Goal: Transaction & Acquisition: Purchase product/service

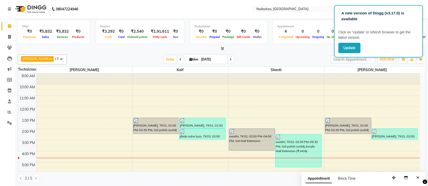
scroll to position [57, 0]
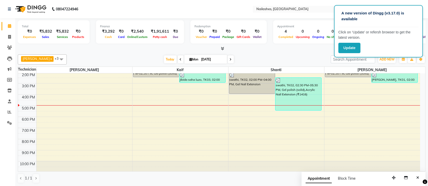
click at [229, 60] on icon at bounding box center [230, 59] width 2 height 3
type input "02-09-2025"
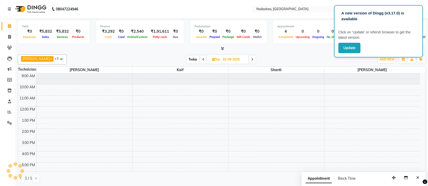
scroll to position [57, 0]
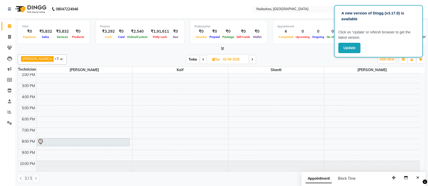
click at [234, 122] on td at bounding box center [227, 125] width 383 height 6
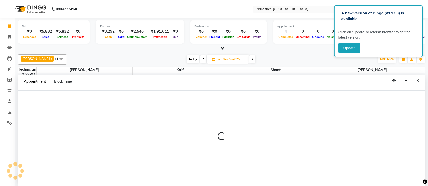
scroll to position [0, 0]
select select "82822"
select select "1080"
select select "tentative"
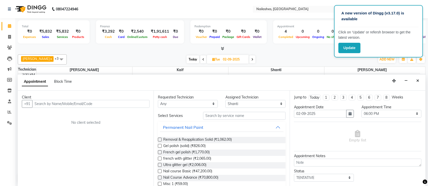
click at [105, 104] on input "text" at bounding box center [90, 104] width 117 height 8
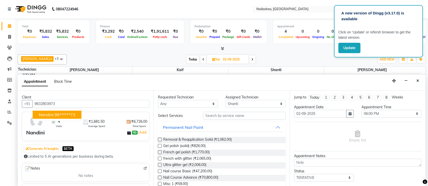
click at [58, 114] on ngb-highlight "96******73" at bounding box center [65, 114] width 21 height 5
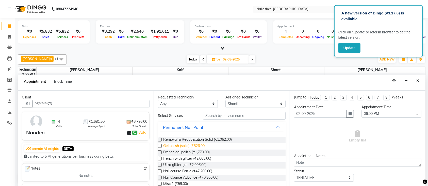
type input "96******73"
click at [189, 145] on span "Gel polish (solid) (₹826.00)" at bounding box center [184, 147] width 42 height 6
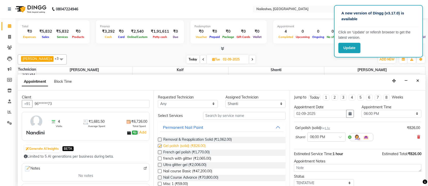
checkbox input "false"
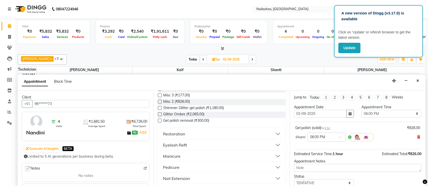
scroll to position [32, 0]
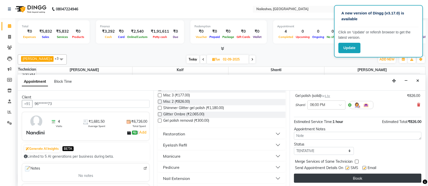
click at [353, 175] on button "Book" at bounding box center [357, 178] width 127 height 9
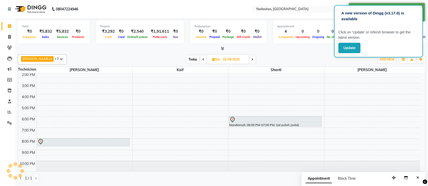
scroll to position [0, 0]
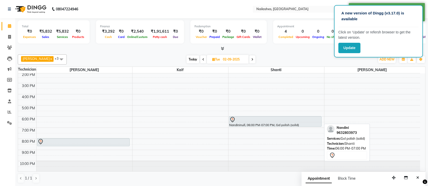
click at [249, 123] on div "Nandininull, 06:00 PM-07:00 PM, Gel polish (solid)" at bounding box center [275, 122] width 92 height 10
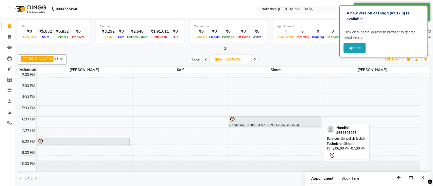
select select "7"
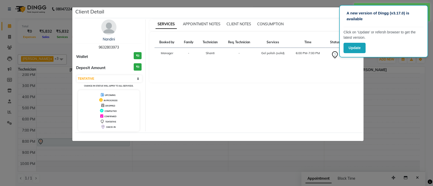
click at [106, 23] on img at bounding box center [108, 27] width 15 height 15
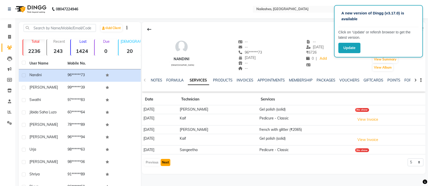
click at [166, 166] on button "Next" at bounding box center [166, 162] width 10 height 7
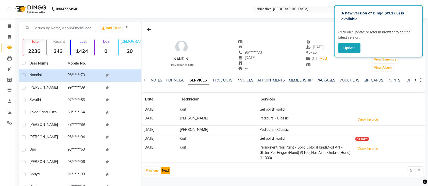
click at [164, 170] on button "Next" at bounding box center [166, 170] width 10 height 7
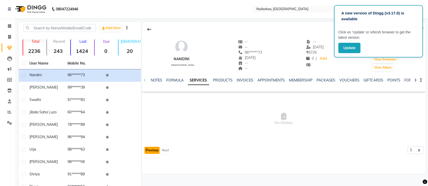
click at [150, 147] on button "Previous" at bounding box center [151, 150] width 15 height 7
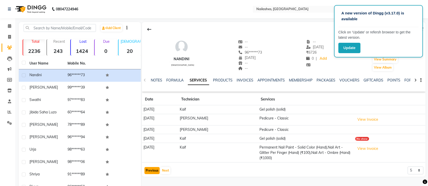
click at [153, 173] on button "Previous" at bounding box center [151, 170] width 15 height 7
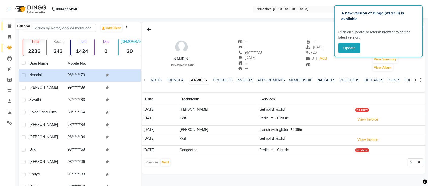
click at [10, 23] on span at bounding box center [9, 26] width 9 height 6
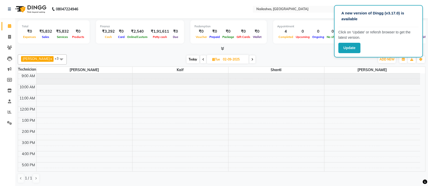
click at [11, 25] on icon at bounding box center [9, 26] width 3 height 4
click at [161, 55] on div "Ismail x Shanti x [PERSON_NAME] x Kaif x +3 UnSelect All Ismail Kaif Shanti [PE…" at bounding box center [221, 60] width 407 height 10
click at [190, 59] on span "Today" at bounding box center [192, 60] width 13 height 8
type input "[DATE]"
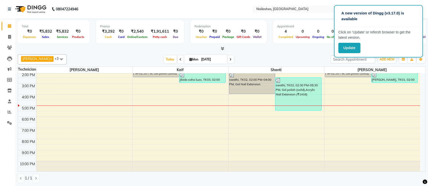
drag, startPoint x: 188, startPoint y: 133, endPoint x: 191, endPoint y: 166, distance: 32.3
click at [191, 166] on div "9:00 AM 10:00 AM 11:00 AM 12:00 PM 1:00 PM 2:00 PM 3:00 PM 4:00 PM 5:00 PM 6:00…" at bounding box center [219, 95] width 402 height 156
drag, startPoint x: 191, startPoint y: 166, endPoint x: 164, endPoint y: 167, distance: 27.2
click at [164, 167] on div at bounding box center [180, 166] width 96 height 11
click at [65, 137] on div "9:00 AM 10:00 AM 11:00 AM 12:00 PM 1:00 PM 2:00 PM 3:00 PM 4:00 PM 5:00 PM 6:00…" at bounding box center [219, 95] width 402 height 156
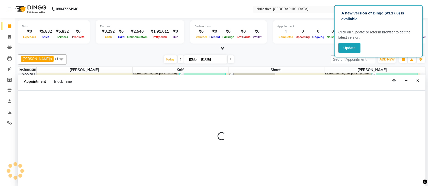
select select "24569"
select select "1170"
select select "tentative"
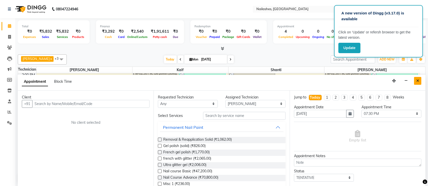
click at [417, 83] on button "Close" at bounding box center [417, 81] width 7 height 8
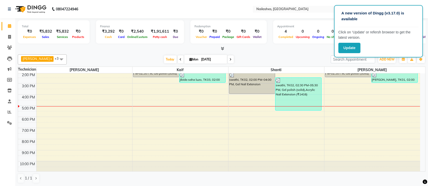
click at [94, 47] on div at bounding box center [221, 48] width 407 height 5
click at [164, 58] on span "Today" at bounding box center [170, 60] width 13 height 8
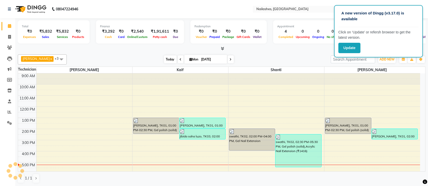
scroll to position [57, 0]
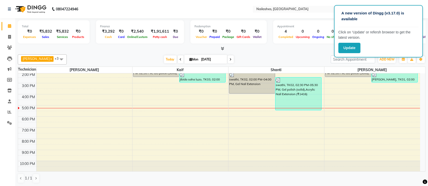
drag, startPoint x: 295, startPoint y: 105, endPoint x: 222, endPoint y: 48, distance: 93.4
click at [222, 48] on div "Total ₹0 Expenses ₹5,832 Sales ₹5,832 Services ₹0 Products Finance ₹3,292 Cash …" at bounding box center [221, 102] width 412 height 169
click at [222, 48] on icon at bounding box center [222, 49] width 3 height 4
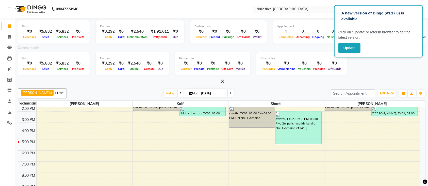
click at [223, 81] on icon at bounding box center [222, 82] width 3 height 4
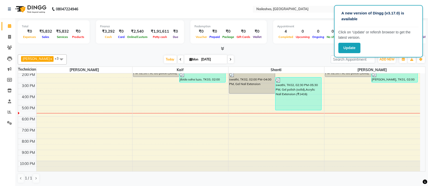
scroll to position [57, 0]
click at [110, 56] on div "[DATE] [DATE]" at bounding box center [198, 60] width 259 height 8
click at [8, 37] on icon at bounding box center [9, 37] width 3 height 4
select select "service"
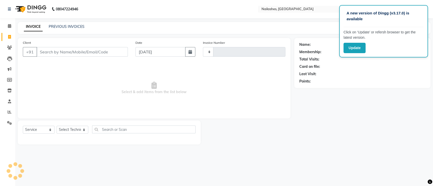
click at [8, 37] on icon at bounding box center [9, 37] width 3 height 4
select select "4407"
select select "service"
click at [79, 127] on select "Select Technician" at bounding box center [73, 130] width 32 height 8
select select "82822"
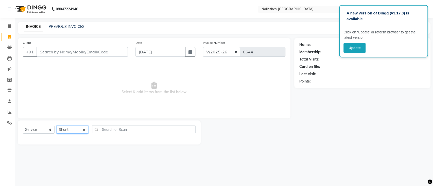
click at [57, 126] on select "Select Technician [PERSON_NAME] Manager Owner [PERSON_NAME]" at bounding box center [73, 130] width 32 height 8
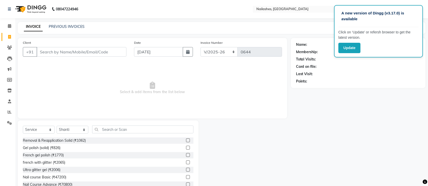
click at [122, 124] on div "Select Service Product Membership Package Voucher Prepaid Gift Card Select Tech…" at bounding box center [108, 158] width 181 height 75
click at [124, 128] on input "text" at bounding box center [142, 130] width 101 height 8
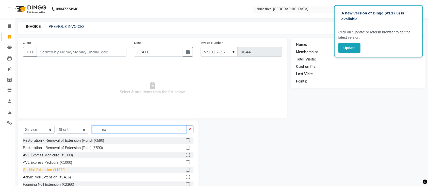
type input "ex"
click at [57, 168] on div "Gel Nail Extension (₹1770)" at bounding box center [44, 170] width 43 height 5
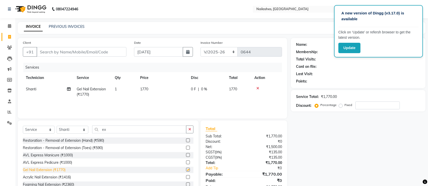
checkbox input "false"
drag, startPoint x: 191, startPoint y: 132, endPoint x: 155, endPoint y: 134, distance: 35.6
click at [190, 132] on button "button" at bounding box center [189, 130] width 7 height 8
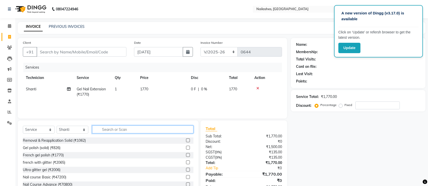
click at [123, 129] on input "text" at bounding box center [142, 130] width 101 height 8
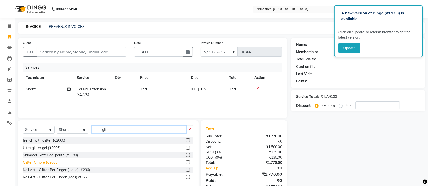
type input "gli"
click at [37, 161] on div "Glitter Ombre (₹2065)" at bounding box center [40, 162] width 35 height 5
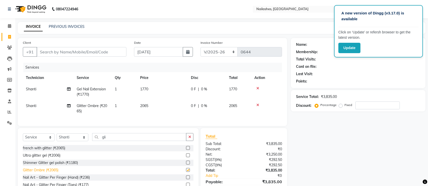
checkbox input "false"
click at [192, 139] on button "button" at bounding box center [189, 137] width 7 height 8
click at [150, 106] on td "2065" at bounding box center [162, 108] width 51 height 17
select select "82822"
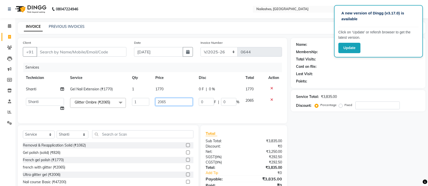
click at [180, 101] on input "2065" at bounding box center [173, 102] width 37 height 8
type input "2"
type input "1770"
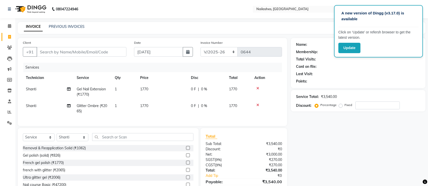
click at [297, 156] on div "Name: Membership: Total Visits: Card on file: Last Visit: Points: Service Total…" at bounding box center [360, 120] width 138 height 165
click at [79, 141] on select "Select Technician [PERSON_NAME] Manager Owner [PERSON_NAME]" at bounding box center [73, 138] width 32 height 8
select select "33291"
click at [57, 139] on select "Select Technician [PERSON_NAME] Manager Owner [PERSON_NAME]" at bounding box center [73, 138] width 32 height 8
click at [106, 141] on input "text" at bounding box center [142, 137] width 101 height 8
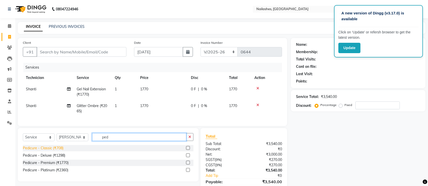
type input "ped"
click at [47, 151] on div "Pedicure - Classic (₹708)" at bounding box center [43, 148] width 41 height 5
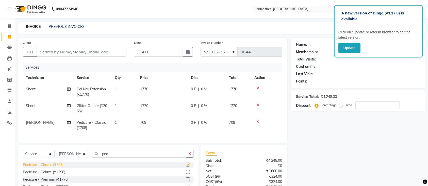
checkbox input "false"
click at [316, 165] on div "Name: Membership: Total Visits: Card on file: Last Visit: Points: Service Total…" at bounding box center [360, 129] width 138 height 182
click at [294, 128] on div "Name: Membership: Total Visits: Card on file: Last Visit: Points: Service Total…" at bounding box center [360, 129] width 138 height 182
drag, startPoint x: 310, startPoint y: 61, endPoint x: 298, endPoint y: 145, distance: 85.3
click at [298, 145] on div "Name: Membership: Total Visits: Card on file: Last Visit: Points: Service Total…" at bounding box center [360, 129] width 138 height 182
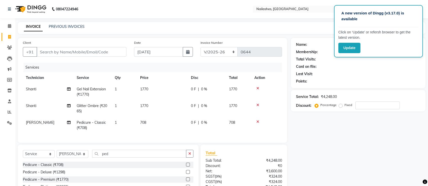
click at [299, 149] on div "Name: Membership: Total Visits: Card on file: Last Visit: Points: Service Total…" at bounding box center [360, 129] width 138 height 182
drag, startPoint x: 188, startPoint y: 159, endPoint x: 173, endPoint y: 158, distance: 15.8
click at [185, 158] on div "ped" at bounding box center [142, 154] width 101 height 8
click at [186, 158] on button "button" at bounding box center [189, 154] width 7 height 8
click at [34, 175] on div "Gel polish (solid) (₹826)" at bounding box center [42, 172] width 38 height 5
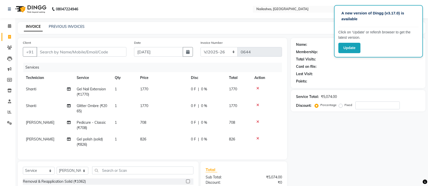
checkbox input "false"
click at [325, 160] on div "Name: Membership: Total Visits: Card on file: Last Visit: Points: Service Total…" at bounding box center [360, 137] width 138 height 199
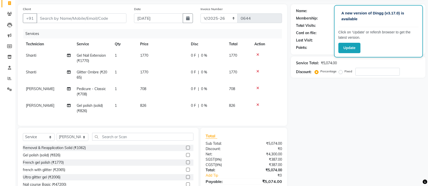
click at [321, 110] on div "Name: Membership: Total Visits: Card on file: Last Visit: Points: Service Total…" at bounding box center [360, 103] width 138 height 199
click at [97, 18] on input "Client" at bounding box center [82, 18] width 90 height 10
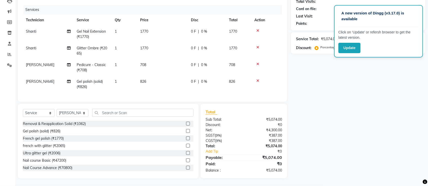
scroll to position [29, 0]
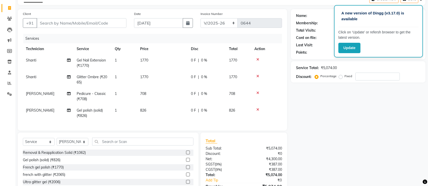
click at [289, 120] on div "Client +91 Date [DATE] Invoice Number BTH/2025-26 RED/2025-26 V/2025 V/[PHONE_N…" at bounding box center [152, 108] width 277 height 199
click at [323, 106] on div "Name: Membership: Total Visits: Card on file: Last Visit: Points: Service Total…" at bounding box center [360, 108] width 138 height 199
click at [146, 76] on span "1770" at bounding box center [144, 77] width 8 height 5
select select "82822"
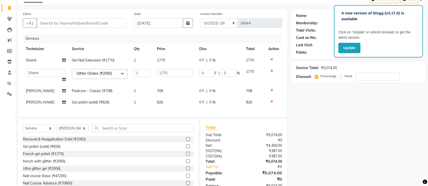
click at [327, 90] on div "Name: Membership: Total Visits: Card on file: Last Visit: Points: Service Total…" at bounding box center [360, 101] width 138 height 185
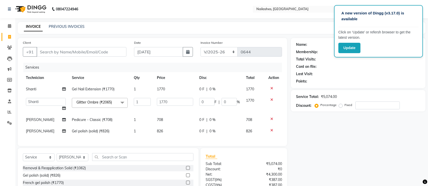
click at [291, 136] on div "Name: Membership: Total Visits: Card on file: Last Visit: Points: Service Total…" at bounding box center [360, 130] width 138 height 185
click at [379, 184] on div "Name: Membership: Total Visits: Card on file: Last Visit: Points: Service Total…" at bounding box center [360, 130] width 138 height 185
click at [297, 154] on div "Name: Membership: Total Visits: Card on file: Last Visit: Points: Service Total…" at bounding box center [360, 130] width 138 height 185
click at [74, 54] on input "Client" at bounding box center [82, 52] width 90 height 10
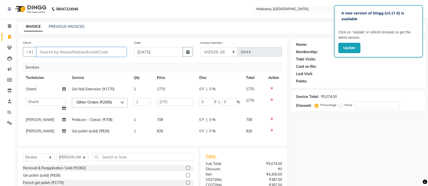
click at [76, 50] on input "Client" at bounding box center [82, 52] width 90 height 10
type input "7"
type input "0"
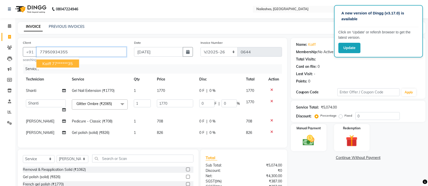
click at [81, 50] on input "77950934355" at bounding box center [82, 52] width 90 height 10
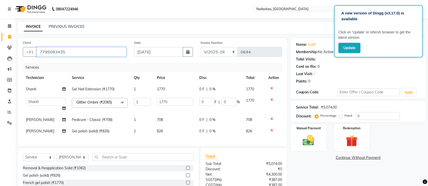
click at [80, 50] on input "7795093435" at bounding box center [82, 52] width 90 height 10
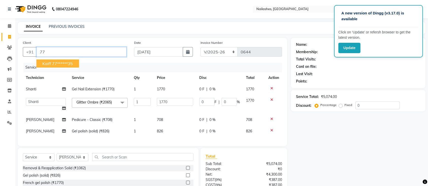
type input "7"
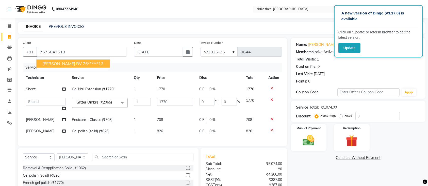
click at [287, 161] on div "Total Sub Total: ₹5,074.00 Discount: ₹0 Net: ₹4,300.00 SGST ( 9% ) ₹387.00 CGST…" at bounding box center [244, 185] width 92 height 75
click at [291, 173] on div "Name: [PERSON_NAME] Rv Membership: No Active Membership Total Visits: 1 Card on…" at bounding box center [360, 130] width 138 height 185
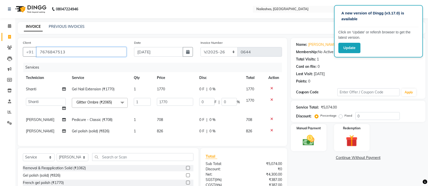
click at [94, 50] on input "7676847513" at bounding box center [82, 52] width 90 height 10
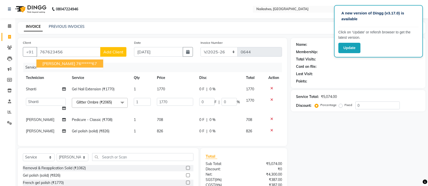
click at [298, 130] on div "Name: Membership: Total Visits: Card on file: Last Visit: Points: Service Total…" at bounding box center [360, 130] width 138 height 185
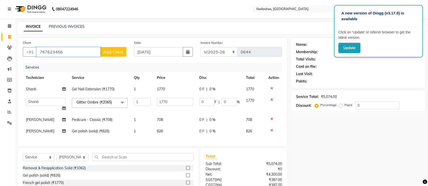
click at [78, 52] on input "767623456" at bounding box center [69, 52] width 64 height 10
type input "7676234567"
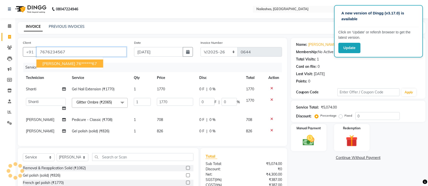
click at [77, 54] on input "7676234567" at bounding box center [82, 52] width 90 height 10
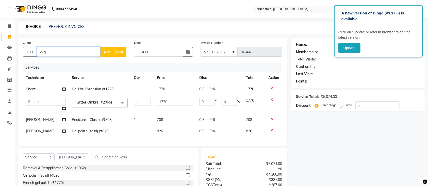
type input "w"
type input "8884077432"
click at [114, 52] on span "Add Client" at bounding box center [113, 51] width 20 height 5
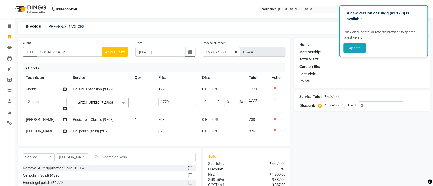
select select "21"
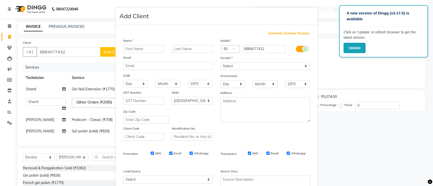
click at [128, 48] on input "text" at bounding box center [143, 49] width 41 height 8
type input "yesh"
click at [244, 64] on select "Select [DEMOGRAPHIC_DATA] [DEMOGRAPHIC_DATA] Other Prefer Not To Say" at bounding box center [265, 66] width 90 height 8
select select "[DEMOGRAPHIC_DATA]"
click at [220, 62] on select "Select [DEMOGRAPHIC_DATA] [DEMOGRAPHIC_DATA] Other Prefer Not To Say" at bounding box center [265, 66] width 90 height 8
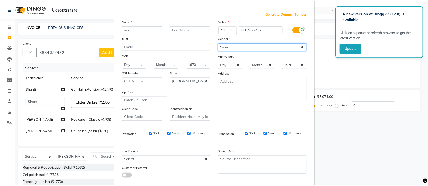
scroll to position [47, 0]
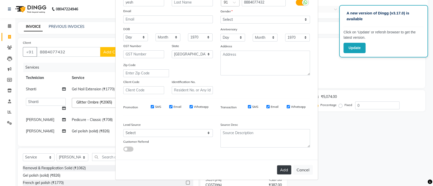
click at [282, 168] on button "Add" at bounding box center [284, 170] width 14 height 9
type input "88******32"
select select
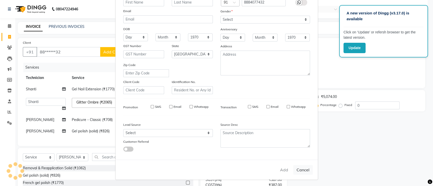
select select "null"
select select
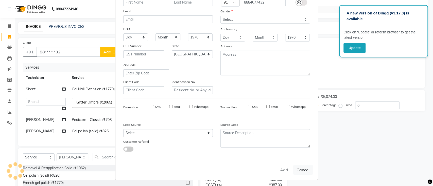
checkbox input "false"
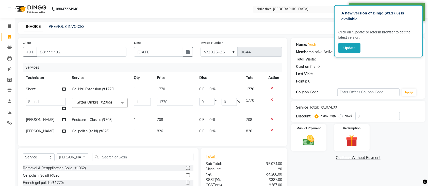
scroll to position [49, 0]
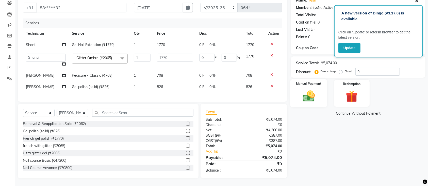
click at [313, 97] on img at bounding box center [308, 96] width 20 height 14
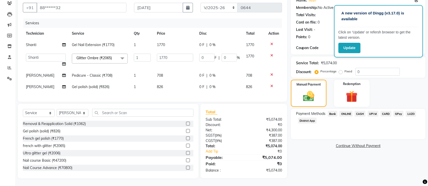
click at [386, 111] on span "CARD" at bounding box center [385, 114] width 11 height 6
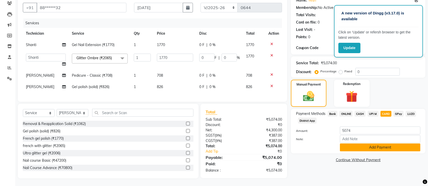
click at [373, 144] on button "Add Payment" at bounding box center [380, 148] width 80 height 8
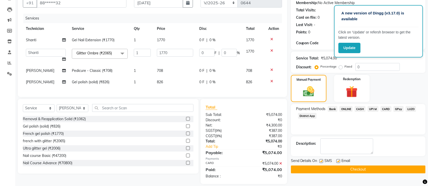
scroll to position [60, 0]
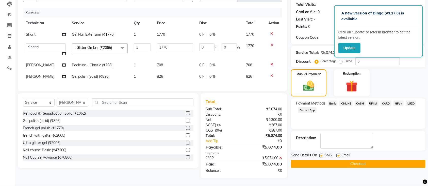
click at [331, 160] on button "Checkout" at bounding box center [358, 164] width 134 height 8
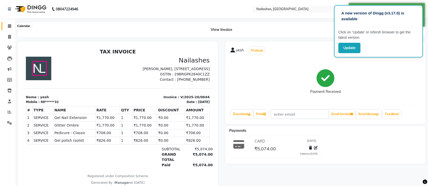
click at [10, 27] on icon at bounding box center [9, 26] width 3 height 4
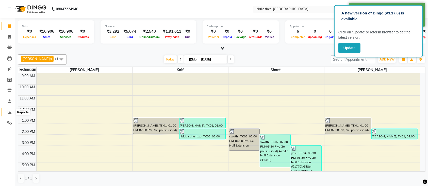
click at [8, 111] on icon at bounding box center [10, 112] width 4 height 4
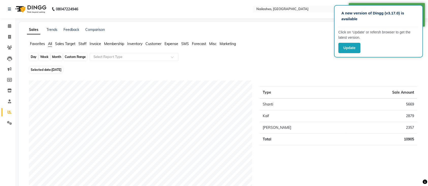
click at [36, 56] on div "Day" at bounding box center [33, 57] width 8 height 7
select select "9"
select select "2025"
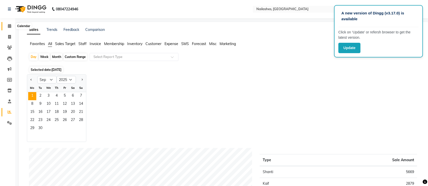
click at [9, 28] on icon at bounding box center [9, 26] width 3 height 4
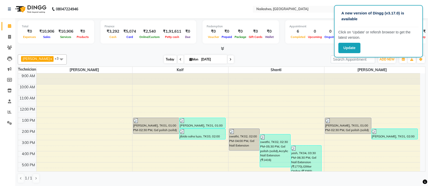
click at [165, 60] on span "Today" at bounding box center [170, 60] width 13 height 8
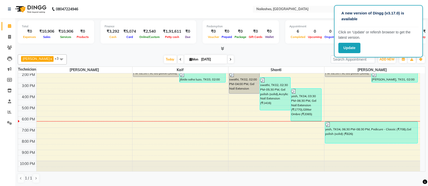
click at [126, 55] on div "[PERSON_NAME] x Shanti x [PERSON_NAME] x Kaif x +3 UnSelect All [PERSON_NAME] K…" at bounding box center [221, 60] width 407 height 10
click at [164, 61] on span "Today" at bounding box center [170, 60] width 13 height 8
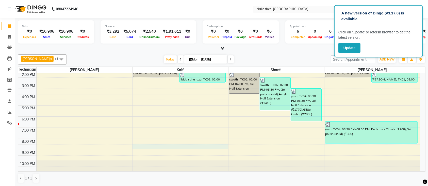
drag, startPoint x: 197, startPoint y: 145, endPoint x: 202, endPoint y: 175, distance: 30.2
click at [202, 175] on div "[PERSON_NAME] x Shanti x [PERSON_NAME] x Kaif x +3 UnSelect All [PERSON_NAME] K…" at bounding box center [221, 118] width 407 height 133
click at [202, 175] on div "1 / 1" at bounding box center [221, 179] width 407 height 10
drag, startPoint x: 194, startPoint y: 159, endPoint x: 208, endPoint y: 163, distance: 14.4
click at [209, 163] on div "9:00 AM 10:00 AM 11:00 AM 12:00 PM 1:00 PM 2:00 PM 3:00 PM 4:00 PM 5:00 PM 6:00…" at bounding box center [219, 94] width 402 height 156
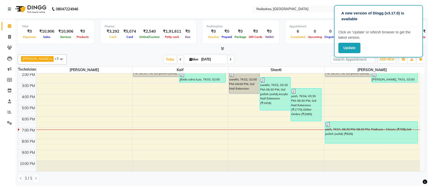
click at [162, 55] on div "[PERSON_NAME] x Shanti x [PERSON_NAME] x Kaif x +3 UnSelect All [PERSON_NAME] K…" at bounding box center [221, 60] width 407 height 10
